Goal: Task Accomplishment & Management: Use online tool/utility

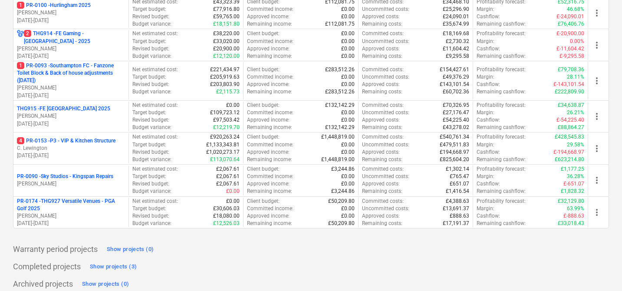
scroll to position [433, 0]
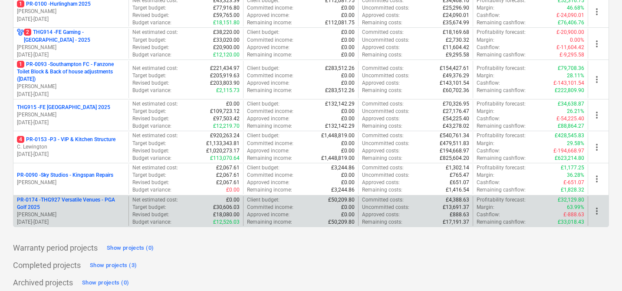
click at [100, 200] on p "PR-0174 - THG927 Versatile Venues - PGA Golf 2025" at bounding box center [71, 203] width 108 height 15
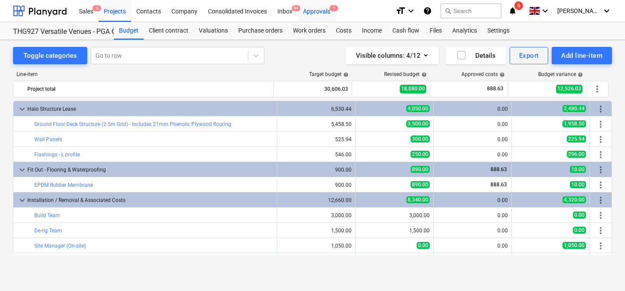
click at [315, 12] on div "Approvals 1" at bounding box center [317, 11] width 38 height 22
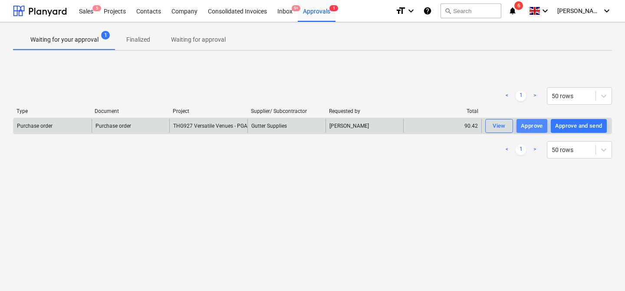
click at [527, 128] on div "Approve" at bounding box center [532, 126] width 22 height 10
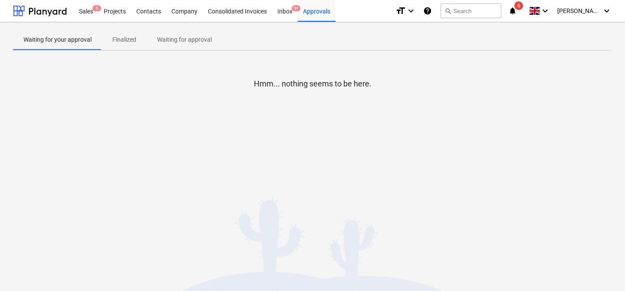
click at [523, 8] on span "6" at bounding box center [518, 5] width 9 height 9
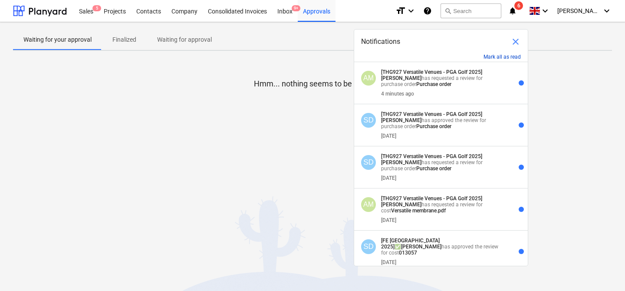
click at [511, 57] on button "Mark all as read" at bounding box center [501, 57] width 37 height 6
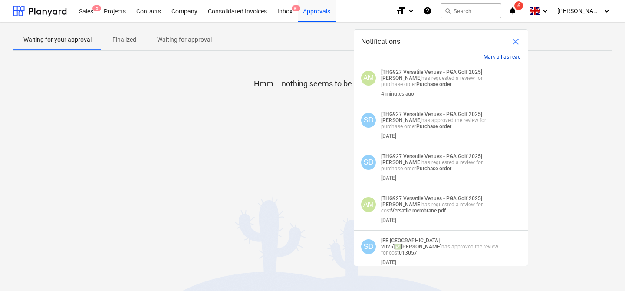
click at [509, 56] on button "Mark all as read" at bounding box center [501, 57] width 37 height 6
click at [517, 43] on span "close" at bounding box center [515, 41] width 10 height 10
